Goal: Ask a question

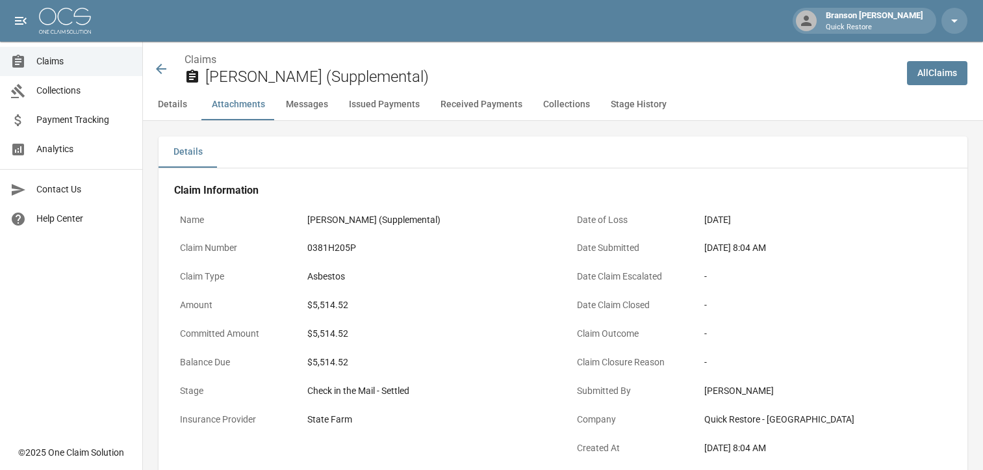
scroll to position [1040, 0]
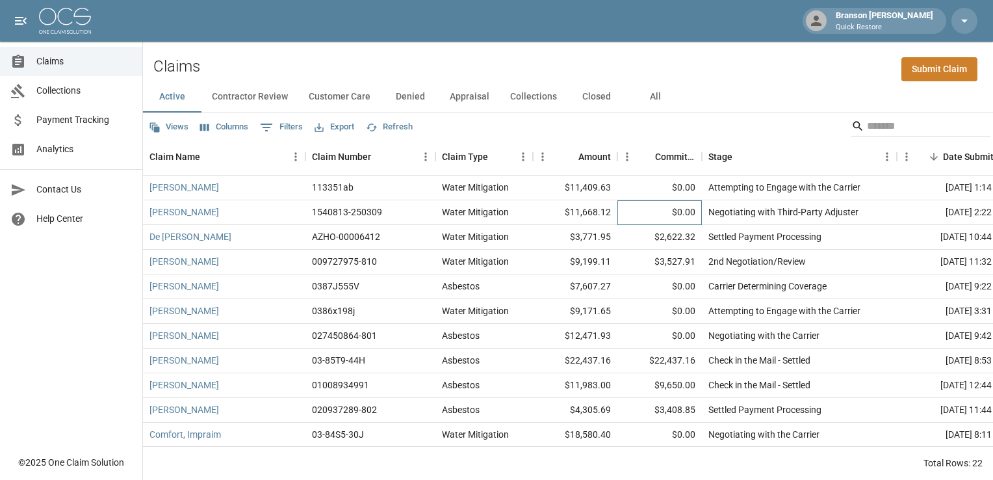
click at [682, 216] on div "$0.00" at bounding box center [660, 212] width 85 height 25
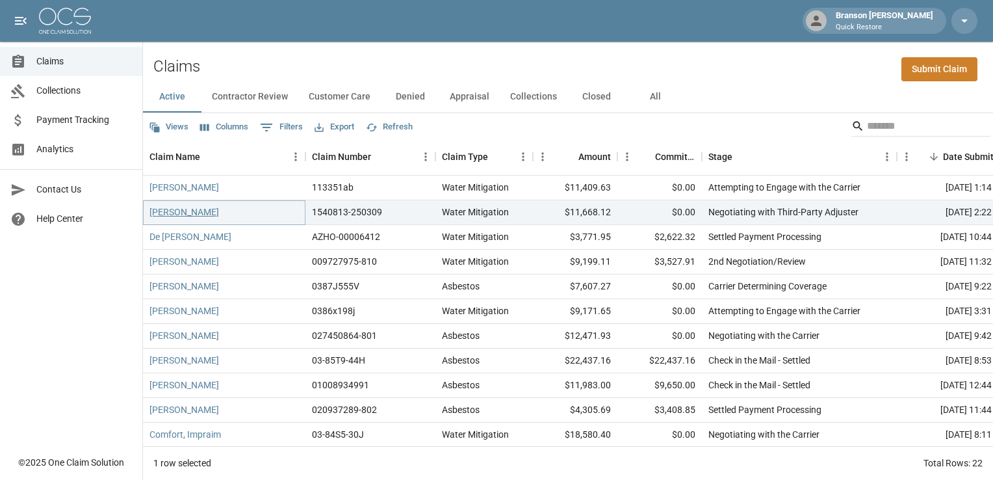
click at [172, 211] on link "Hubele Kyle" at bounding box center [185, 211] width 70 height 13
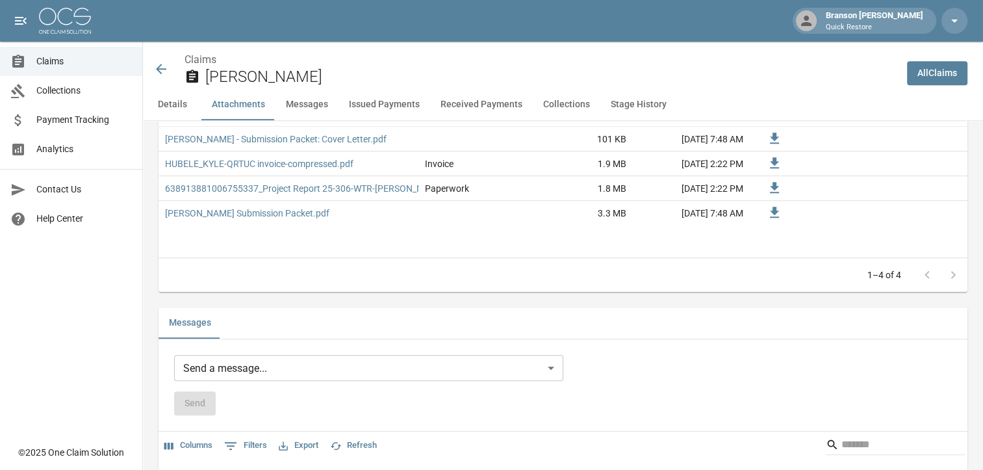
scroll to position [1040, 0]
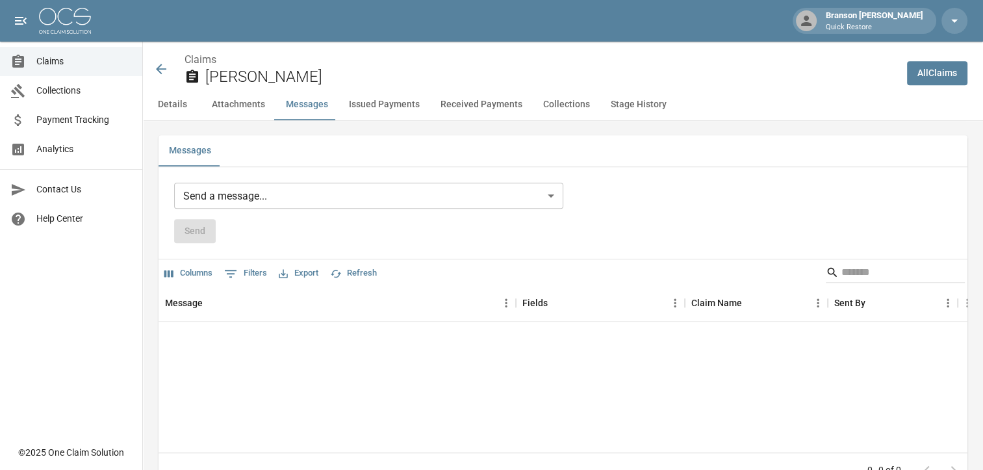
click at [249, 220] on body "Branson Gammon Quick Restore Claims Collections Payment Tracking Analytics Cont…" at bounding box center [491, 280] width 983 height 2641
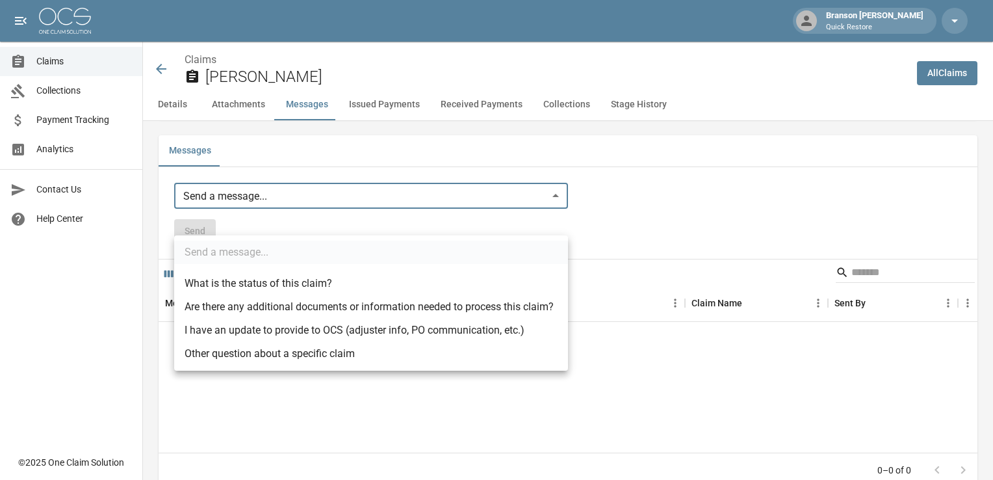
click at [267, 352] on li "Other question about a specific claim" at bounding box center [371, 353] width 394 height 23
type input "**********"
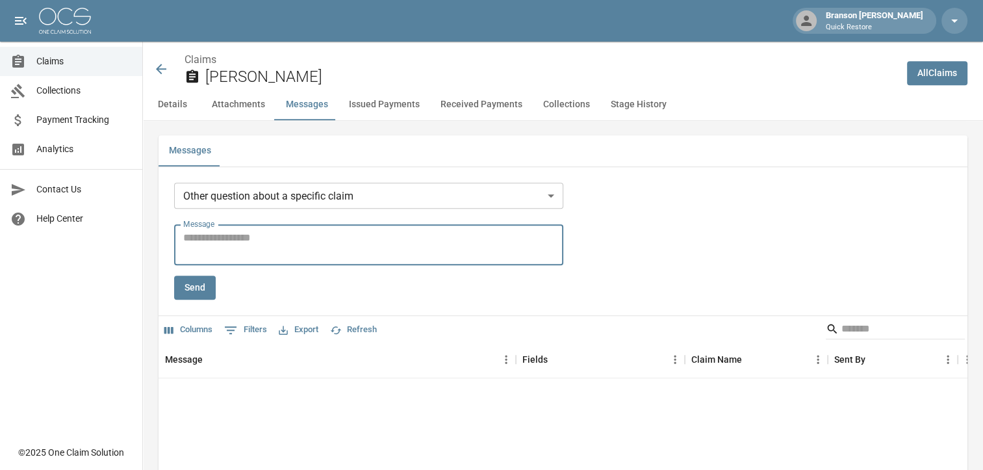
click at [242, 260] on textarea "Message" at bounding box center [368, 245] width 371 height 30
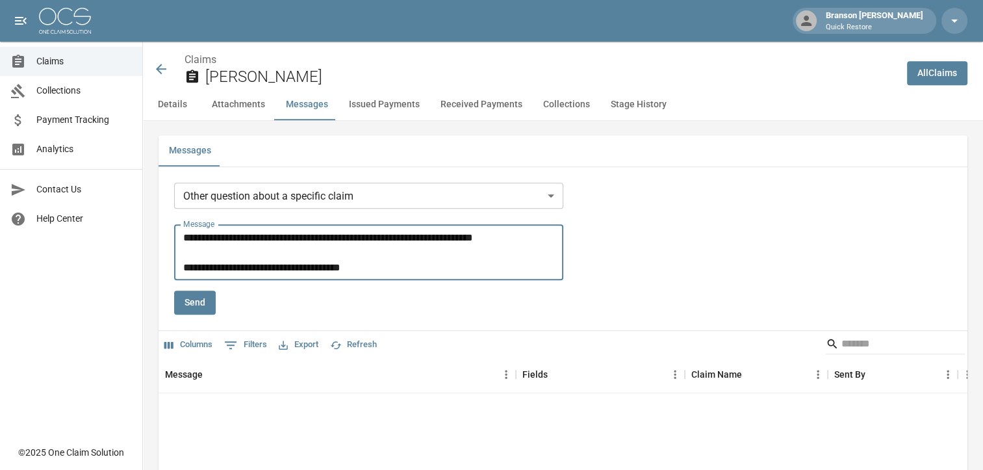
type textarea "**********"
click at [192, 315] on button "Send" at bounding box center [195, 303] width 42 height 24
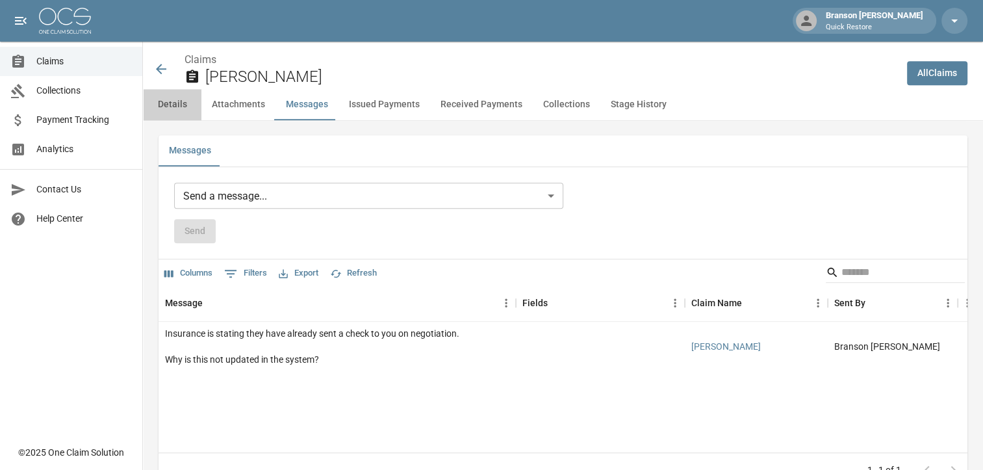
click at [182, 110] on button "Details" at bounding box center [172, 104] width 59 height 31
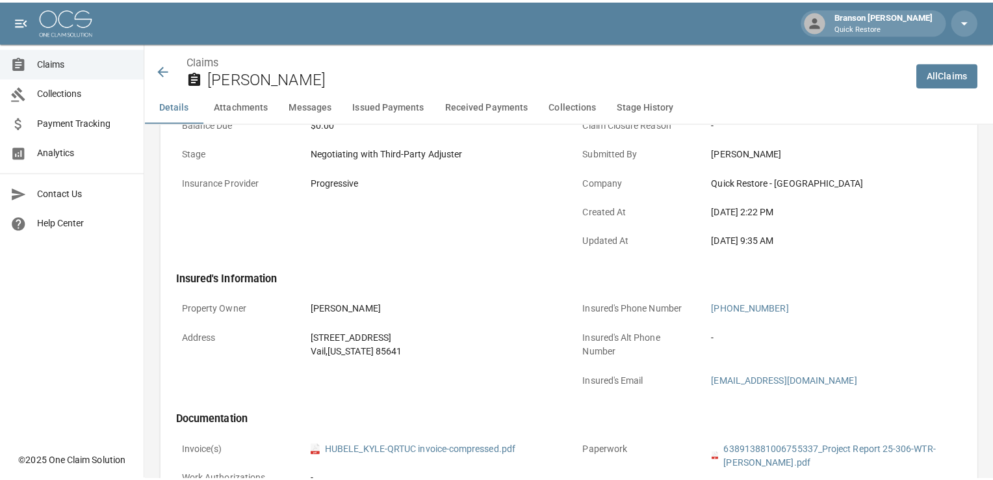
scroll to position [0, 0]
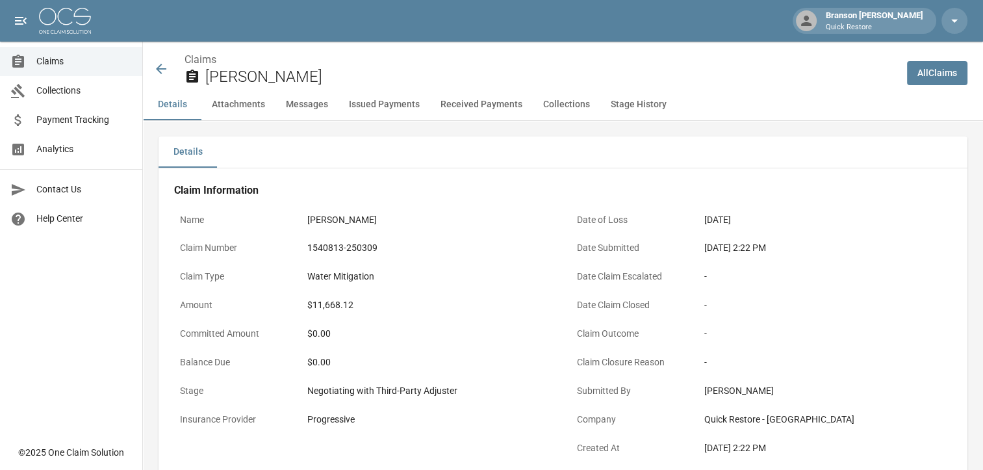
click at [160, 72] on icon at bounding box center [161, 69] width 10 height 10
